Goal: Task Accomplishment & Management: Use online tool/utility

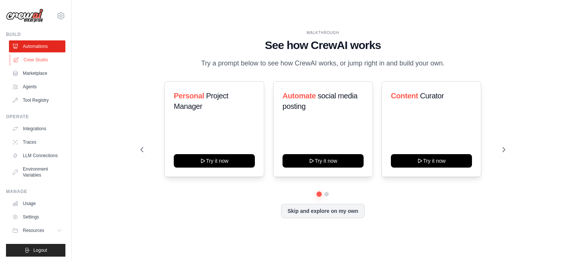
click at [41, 62] on link "Crew Studio" at bounding box center [38, 60] width 56 height 12
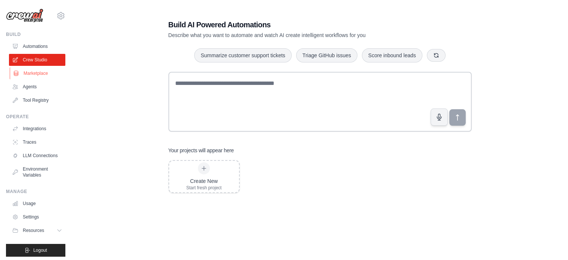
click at [39, 75] on link "Marketplace" at bounding box center [38, 73] width 56 height 12
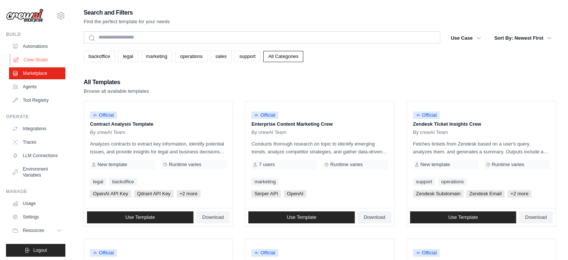
click at [37, 58] on link "Crew Studio" at bounding box center [38, 60] width 56 height 12
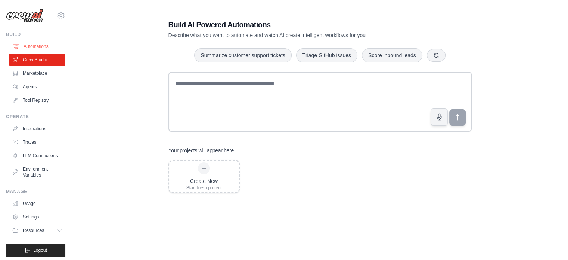
click at [38, 48] on link "Automations" at bounding box center [38, 46] width 56 height 12
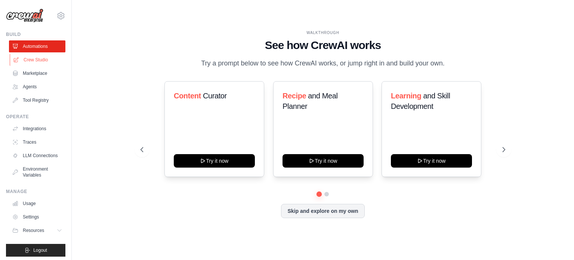
click at [39, 62] on link "Crew Studio" at bounding box center [38, 60] width 56 height 12
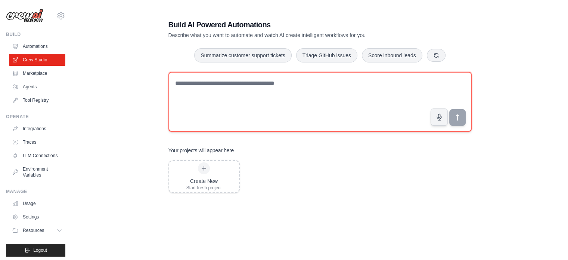
click at [207, 79] on textarea at bounding box center [320, 102] width 303 height 60
paste textarea "**********"
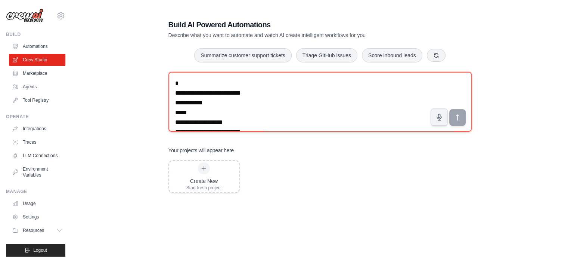
scroll to position [4270, 0]
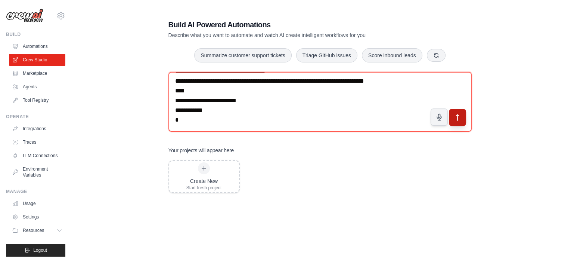
type textarea "**********"
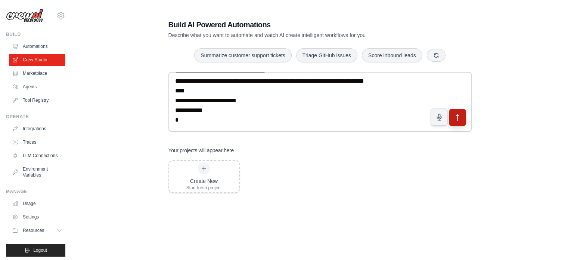
click at [459, 115] on icon "submit" at bounding box center [457, 117] width 3 height 6
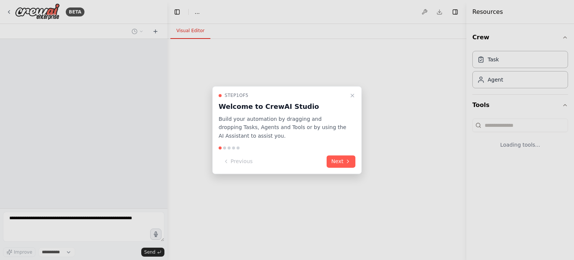
select select "****"
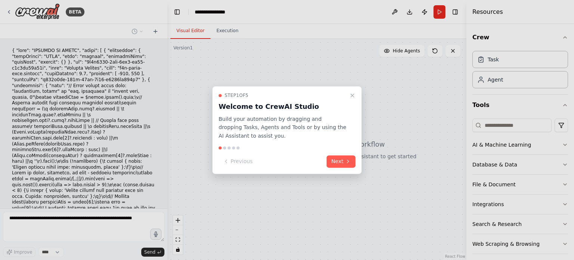
scroll to position [1521, 0]
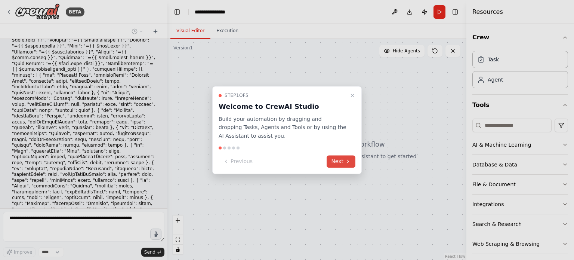
click at [342, 161] on button "Next" at bounding box center [341, 161] width 29 height 12
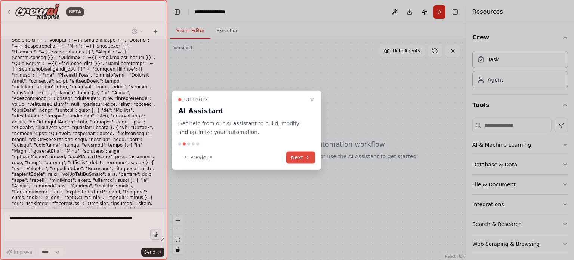
click at [298, 160] on button "Next" at bounding box center [300, 157] width 29 height 12
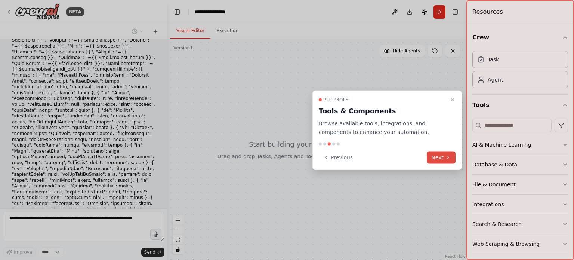
click at [440, 161] on button "Next" at bounding box center [441, 157] width 29 height 12
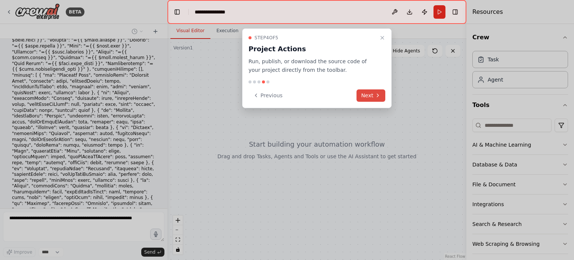
click at [368, 92] on button "Next" at bounding box center [371, 95] width 29 height 12
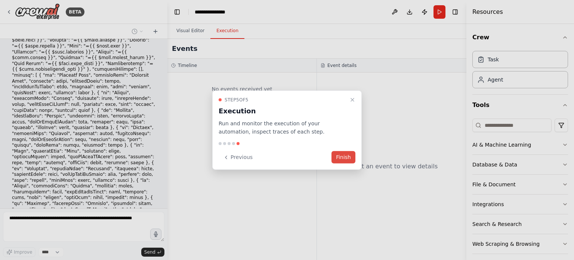
click at [350, 160] on button "Finish" at bounding box center [344, 157] width 24 height 12
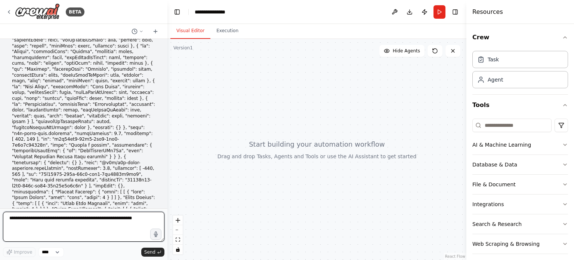
scroll to position [1661, 0]
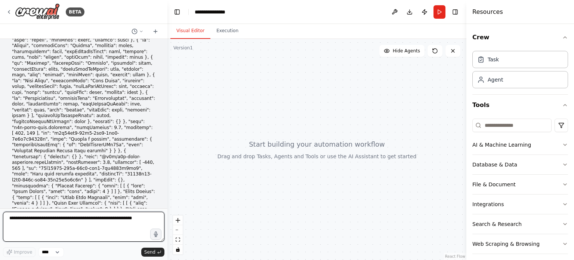
click at [54, 220] on textarea at bounding box center [83, 227] width 161 height 30
type textarea "**********"
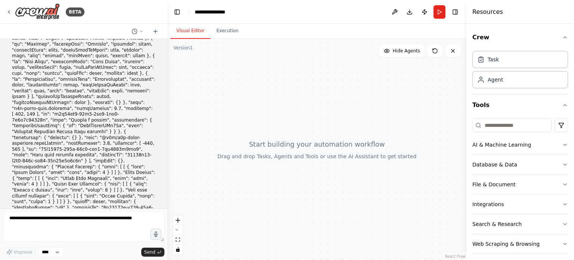
scroll to position [1707, 0]
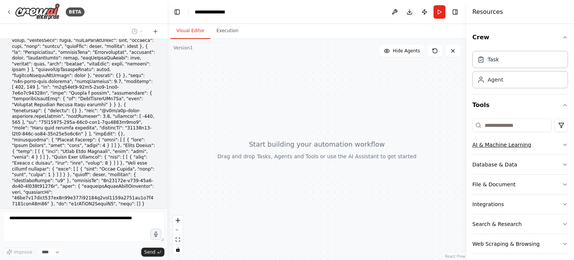
click at [530, 144] on button "AI & Machine Learning" at bounding box center [520, 144] width 96 height 19
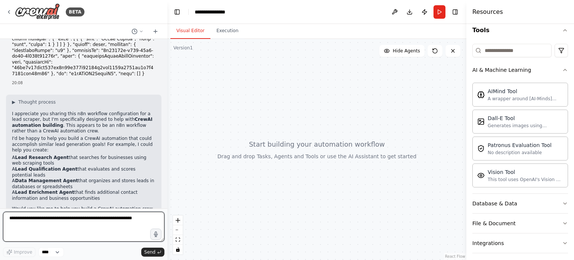
scroll to position [1843, 0]
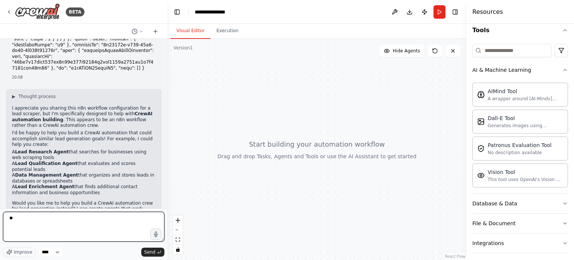
type textarea "***"
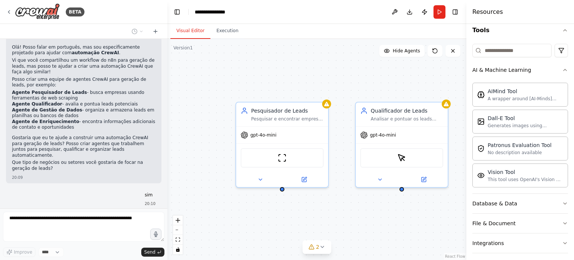
scroll to position [2114, 0]
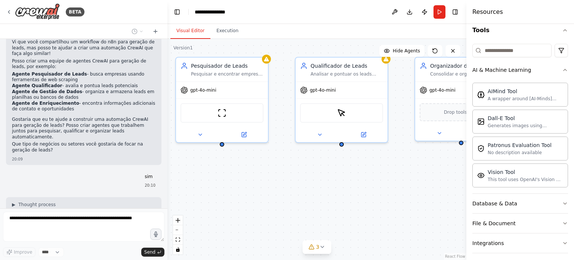
drag, startPoint x: 251, startPoint y: 167, endPoint x: 222, endPoint y: 148, distance: 35.3
click at [222, 148] on div "Pesquisador de Leads Pesquisar e encontrar empresas e negócios potenciais com b…" at bounding box center [316, 149] width 299 height 221
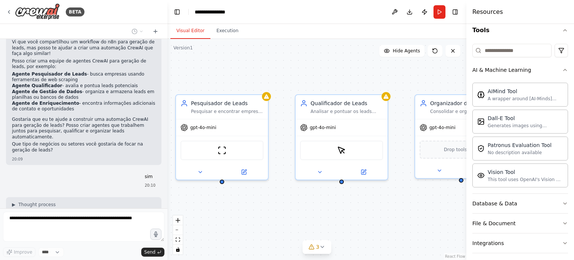
scroll to position [2159, 0]
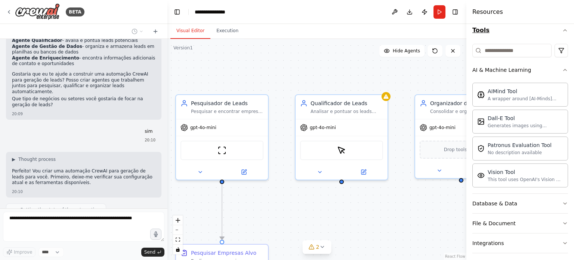
click at [562, 31] on icon "button" at bounding box center [565, 30] width 6 height 6
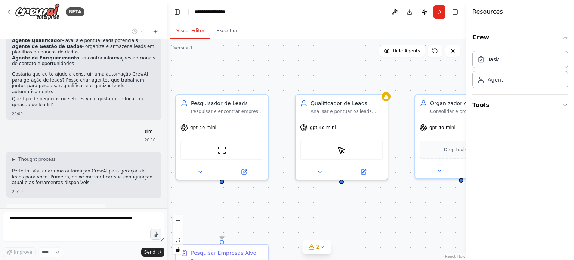
click at [355, 80] on div ".deletable-edge-delete-btn { width: 20px; height: 20px; border: 0px solid #ffff…" at bounding box center [316, 149] width 299 height 221
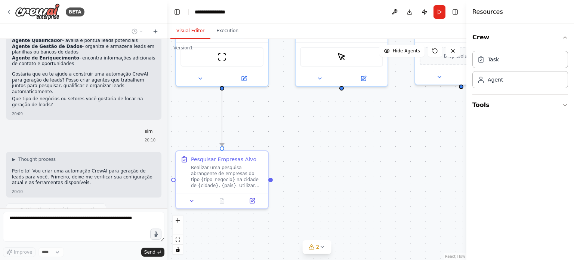
scroll to position [2178, 0]
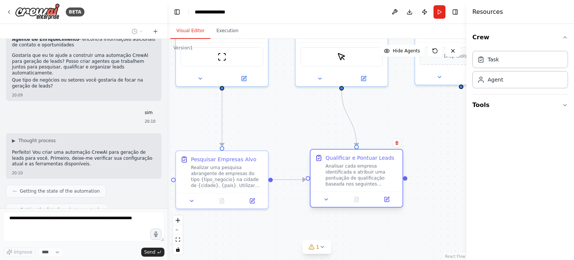
drag, startPoint x: 318, startPoint y: 179, endPoint x: 326, endPoint y: 178, distance: 8.0
click at [326, 178] on div "Qualificar e Pontuar Leads Analisar cada empresa identificada e atribuir uma po…" at bounding box center [356, 170] width 83 height 33
click at [420, 126] on div ".deletable-edge-delete-btn { width: 20px; height: 20px; border: 0px solid #ffff…" at bounding box center [316, 149] width 299 height 221
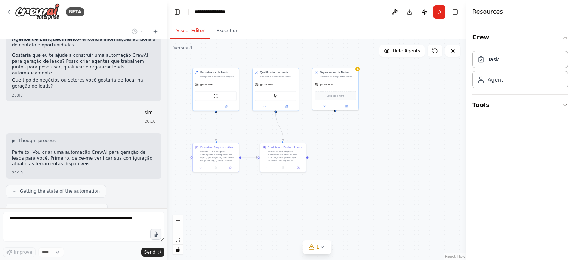
drag, startPoint x: 418, startPoint y: 189, endPoint x: 351, endPoint y: 171, distance: 68.9
click at [350, 171] on div ".deletable-edge-delete-btn { width: 20px; height: 20px; border: 0px solid #ffff…" at bounding box center [316, 149] width 299 height 221
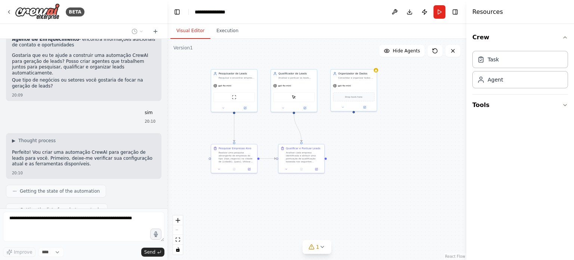
scroll to position [2196, 0]
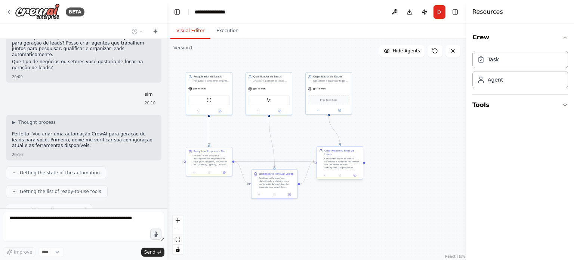
drag, startPoint x: 343, startPoint y: 215, endPoint x: 326, endPoint y: 174, distance: 44.4
click at [326, 174] on div ".deletable-edge-delete-btn { width: 20px; height: 20px; border: 0px solid #ffff…" at bounding box center [316, 149] width 299 height 221
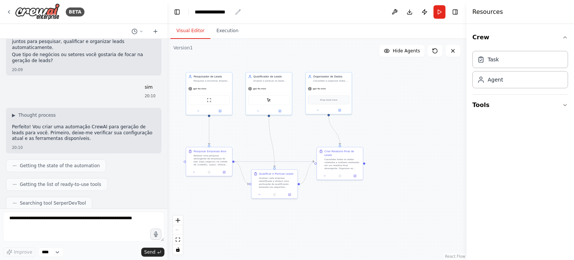
scroll to position [2241, 0]
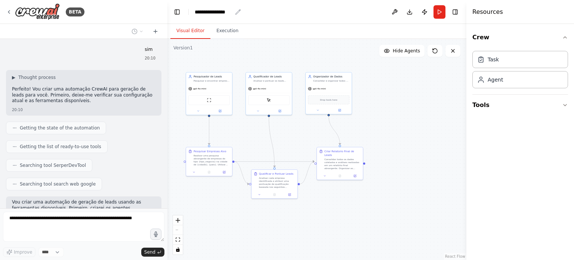
click at [238, 14] on icon "breadcrumb" at bounding box center [238, 12] width 6 height 6
click at [238, 12] on icon "breadcrumb" at bounding box center [237, 11] width 5 height 5
drag, startPoint x: 235, startPoint y: 10, endPoint x: 227, endPoint y: 10, distance: 8.2
click at [235, 10] on icon "breadcrumb" at bounding box center [238, 12] width 6 height 6
click at [207, 13] on div "**********" at bounding box center [213, 11] width 37 height 7
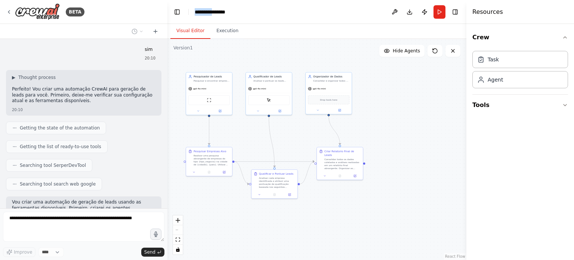
click at [207, 13] on div "**********" at bounding box center [223, 11] width 56 height 7
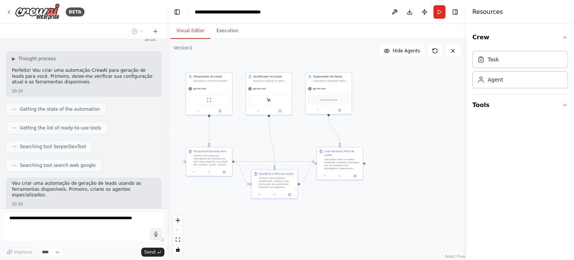
click at [243, 13] on div "**********" at bounding box center [240, 11] width 90 height 7
click at [345, 16] on header "**********" at bounding box center [316, 12] width 299 height 24
click at [256, 14] on div "**********" at bounding box center [237, 11] width 84 height 7
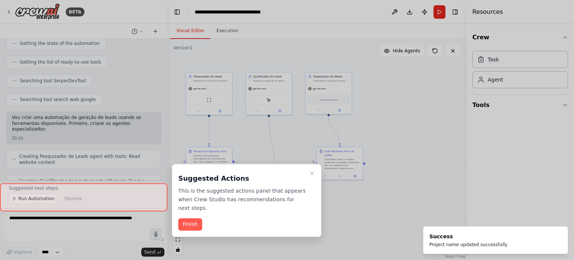
click at [314, 16] on div at bounding box center [287, 130] width 574 height 260
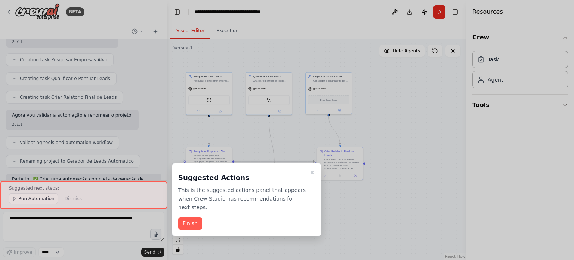
scroll to position [2522, 0]
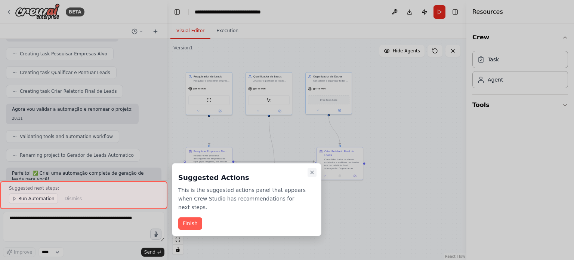
click at [309, 172] on icon "Close walkthrough" at bounding box center [312, 172] width 6 height 6
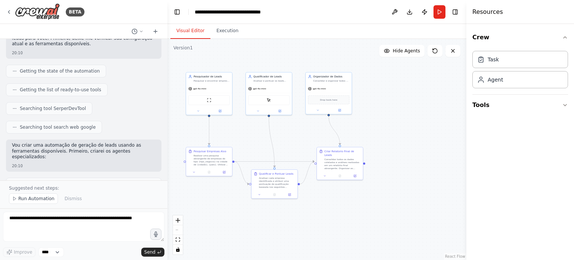
scroll to position [2373, 0]
